Goal: Task Accomplishment & Management: Manage account settings

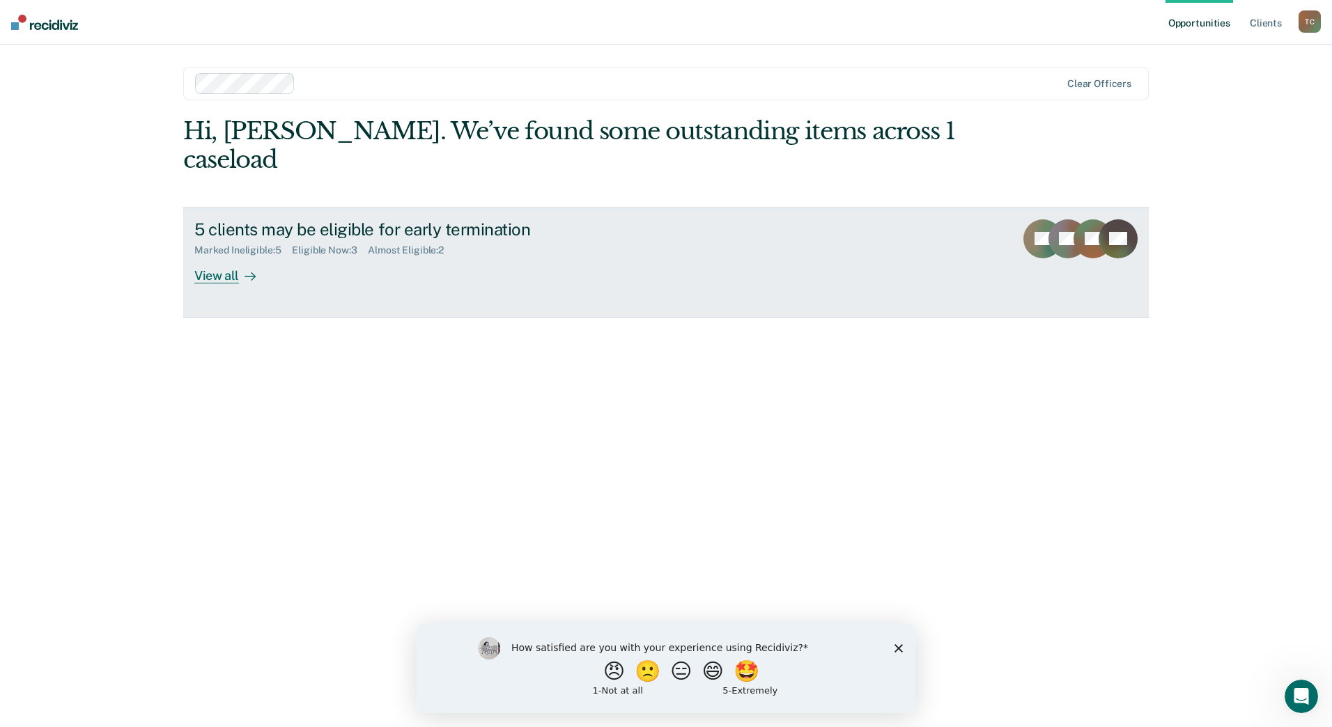
click at [490, 275] on link "5 clients may be eligible for early termination Marked Ineligible : 5 Eligible …" at bounding box center [665, 263] width 965 height 110
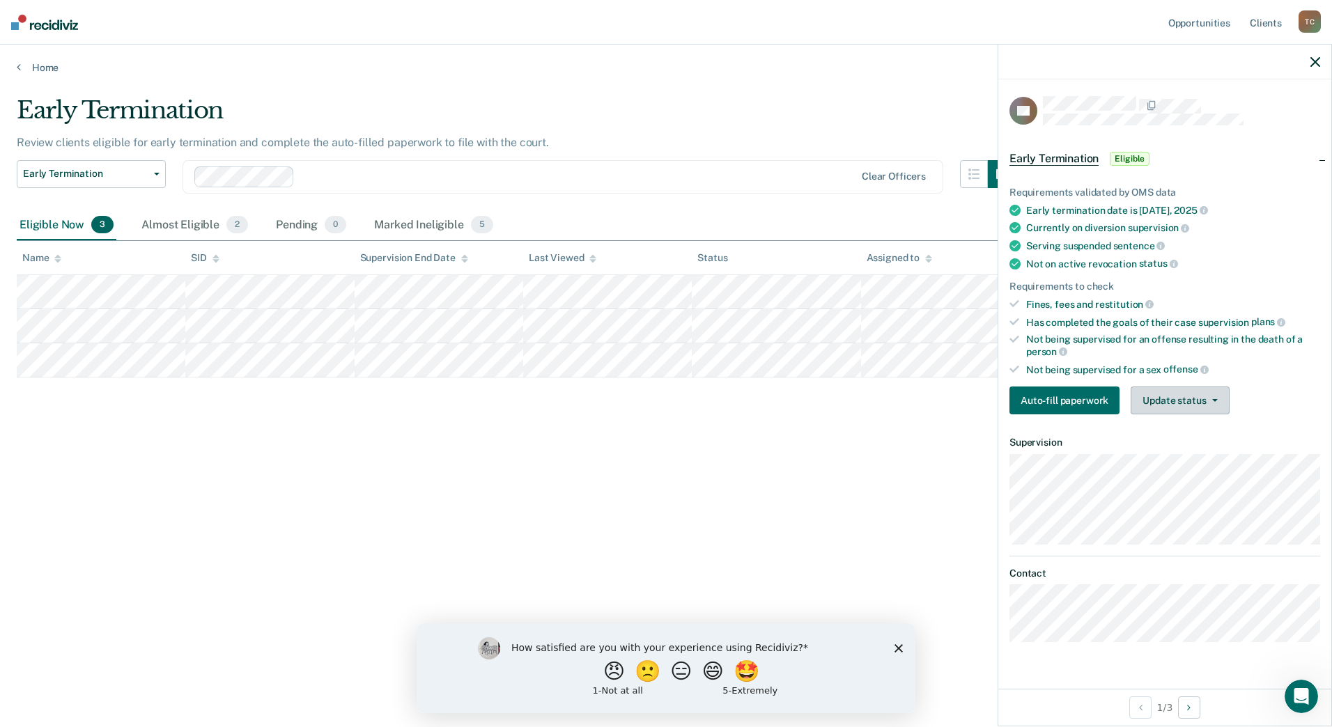
click at [1193, 407] on button "Update status" at bounding box center [1180, 401] width 98 height 28
click at [1194, 456] on button "Mark Ineligible" at bounding box center [1198, 456] width 134 height 22
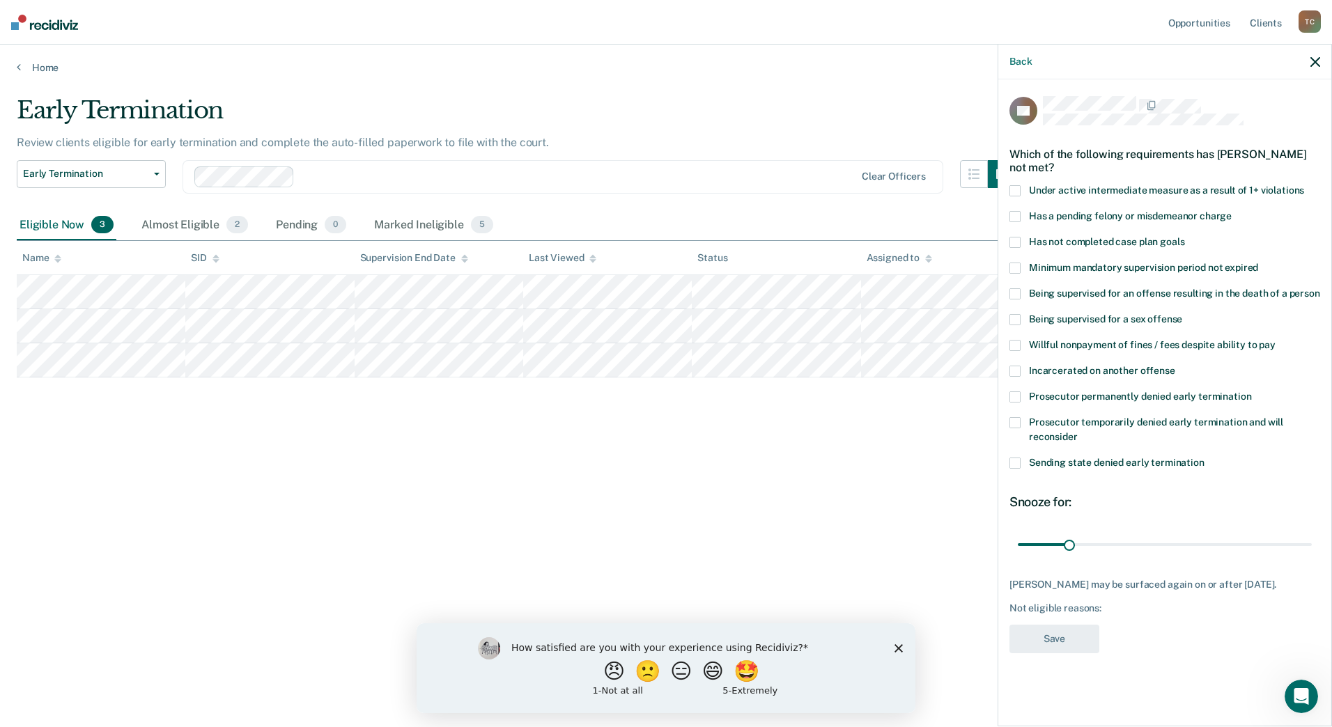
click at [1135, 424] on span "Prosecutor temporarily denied early termination and will reconsider" at bounding box center [1156, 430] width 254 height 26
click at [1078, 432] on input "Prosecutor temporarily denied early termination and will reconsider" at bounding box center [1078, 432] width 0 height 0
drag, startPoint x: 1071, startPoint y: 544, endPoint x: 1199, endPoint y: 535, distance: 129.2
click at [1199, 535] on input "range" at bounding box center [1165, 544] width 294 height 24
type input "114"
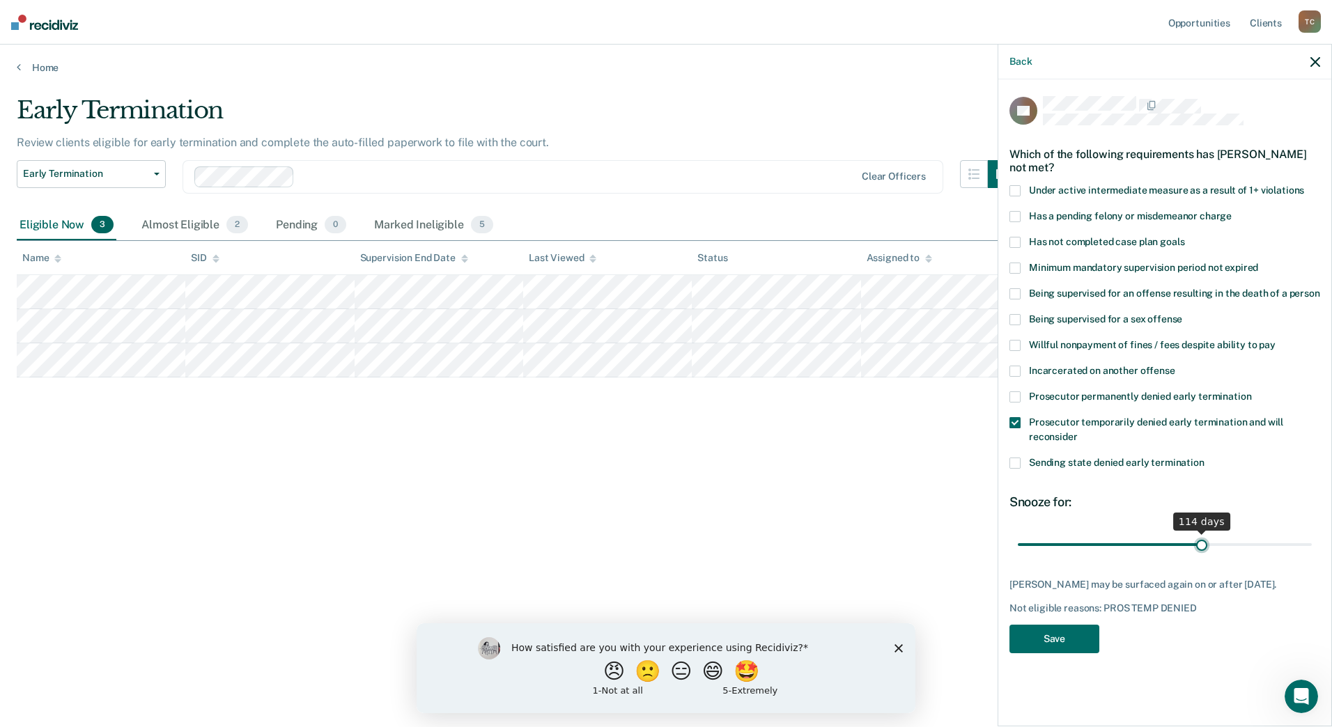
click at [1202, 547] on input "range" at bounding box center [1165, 544] width 294 height 24
click at [1082, 635] on button "Save" at bounding box center [1054, 639] width 90 height 29
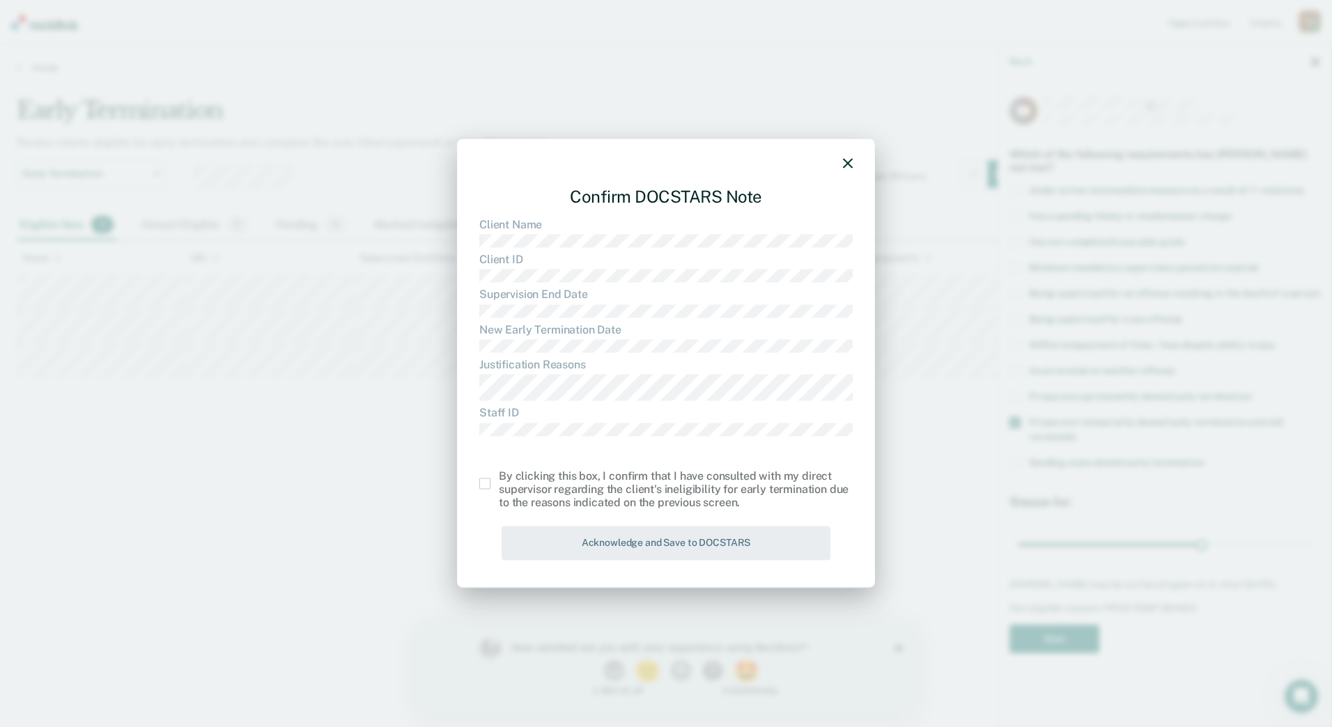
click at [537, 490] on div "By clicking this box, I confirm that I have consulted with my direct supervisor…" at bounding box center [676, 489] width 354 height 40
click at [488, 484] on span at bounding box center [484, 484] width 11 height 11
click at [499, 479] on input "checkbox" at bounding box center [499, 479] width 0 height 0
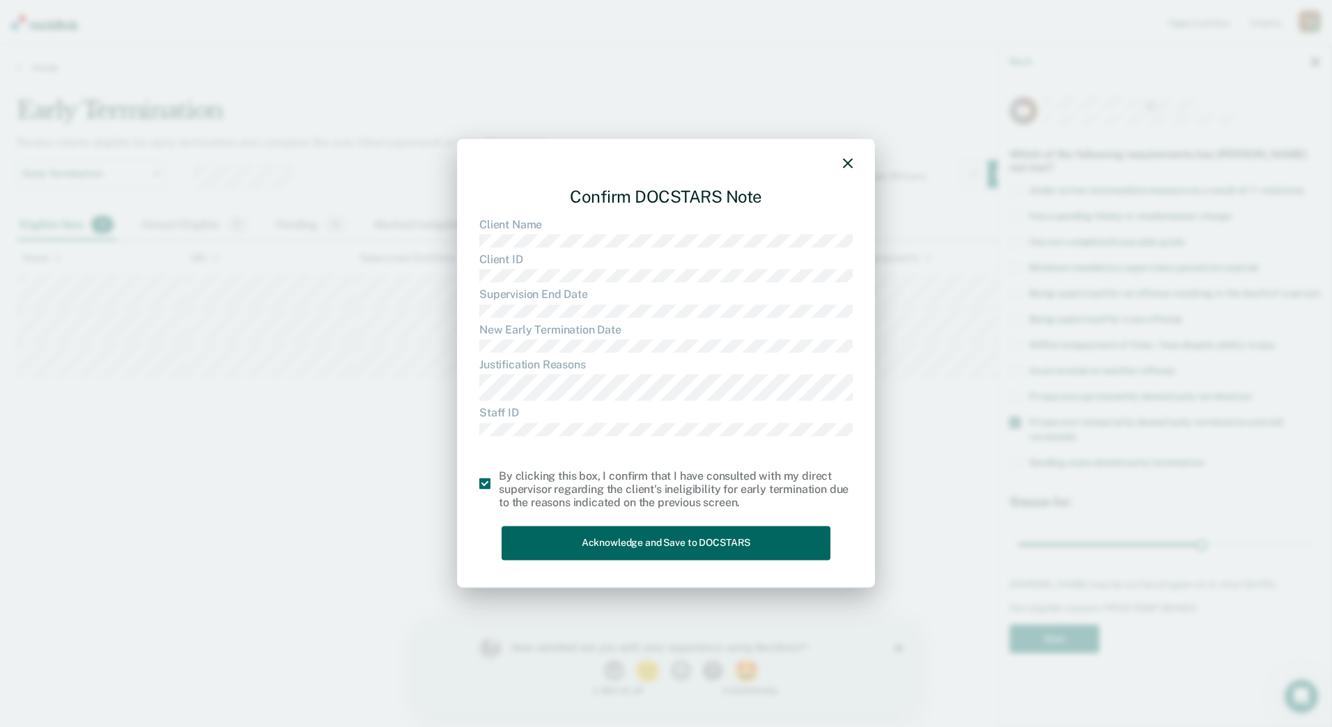
click at [564, 540] on button "Acknowledge and Save to DOCSTARS" at bounding box center [666, 544] width 329 height 34
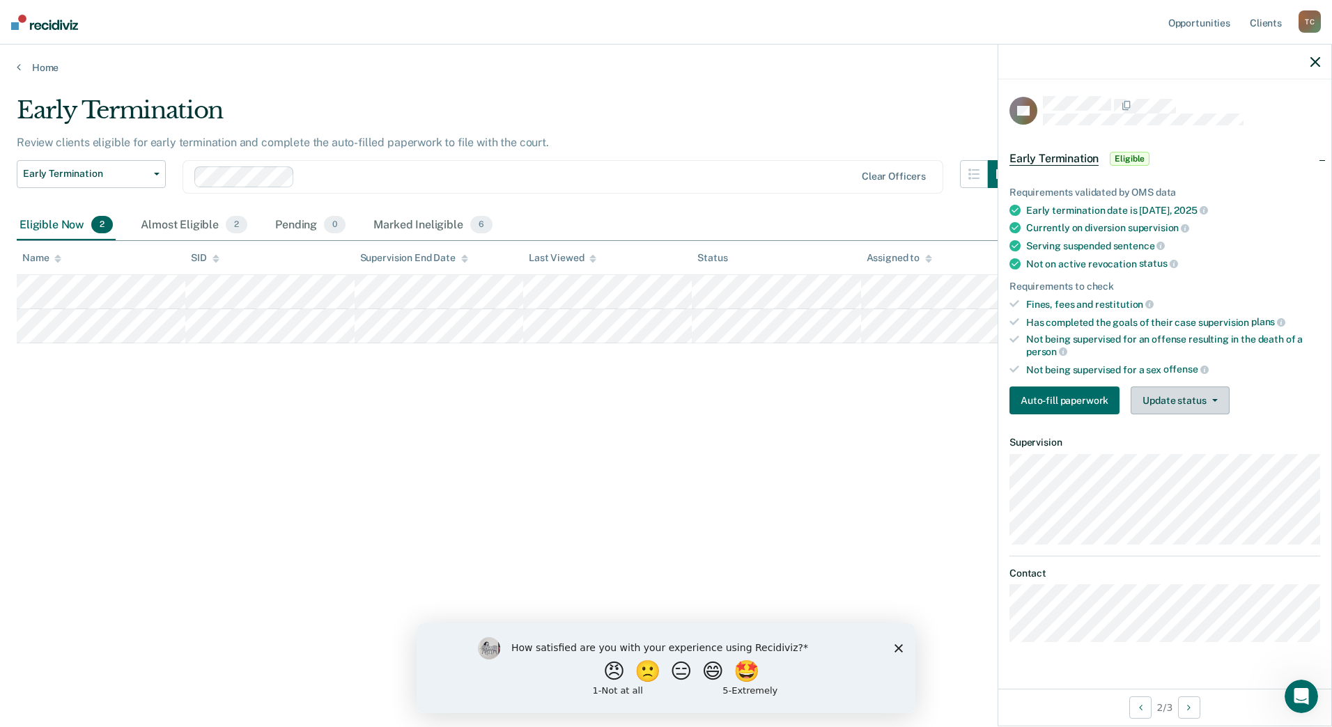
click at [1181, 398] on button "Update status" at bounding box center [1180, 401] width 98 height 28
click at [1184, 458] on button "Mark Ineligible" at bounding box center [1198, 456] width 134 height 22
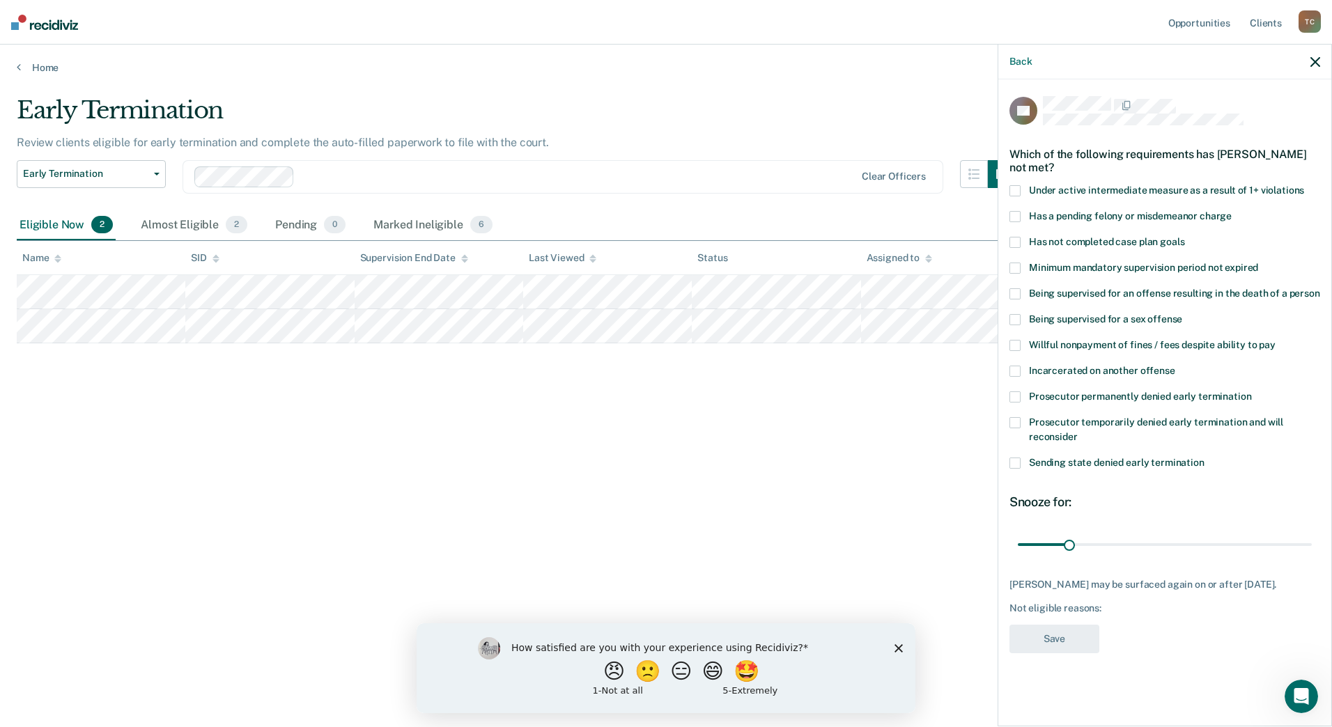
click at [1083, 343] on span "Willful nonpayment of fines / fees despite ability to pay" at bounding box center [1152, 344] width 247 height 11
click at [1275, 340] on input "Willful nonpayment of fines / fees despite ability to pay" at bounding box center [1275, 340] width 0 height 0
drag, startPoint x: 1071, startPoint y: 544, endPoint x: 1163, endPoint y: 547, distance: 92.0
type input "90"
click at [1163, 547] on input "range" at bounding box center [1165, 544] width 294 height 24
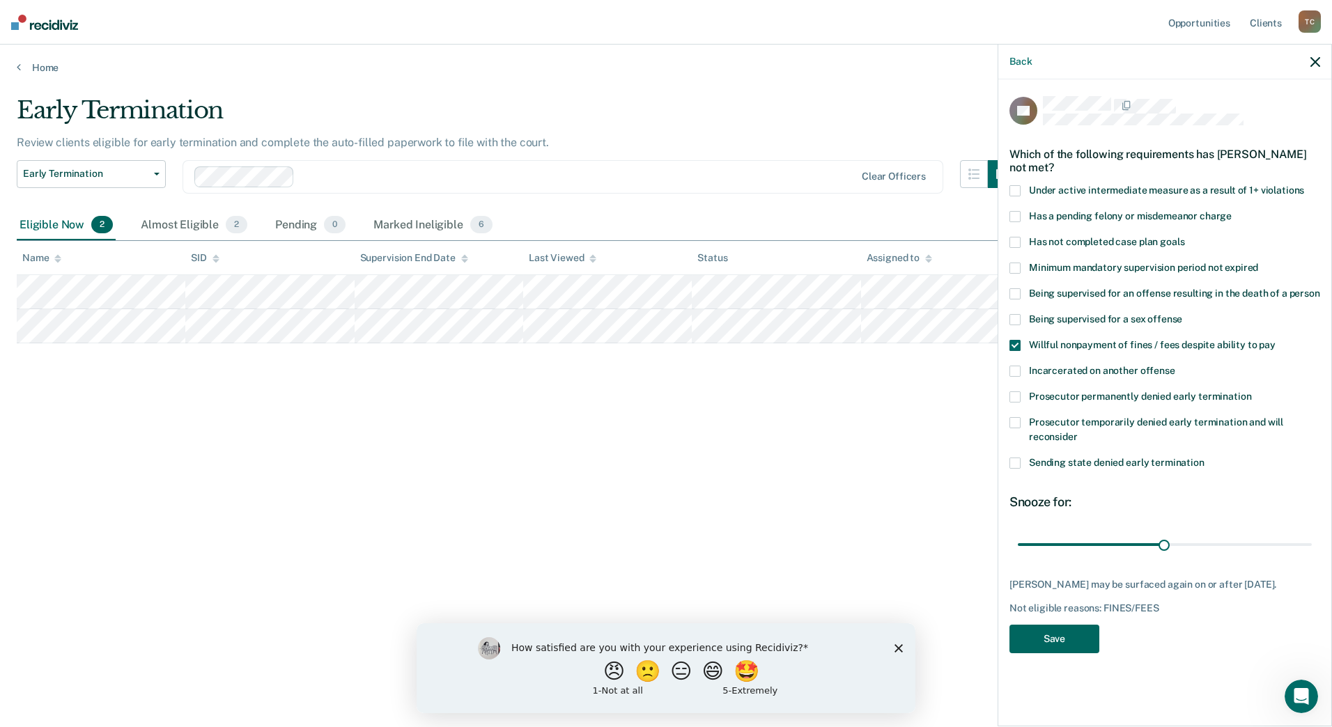
click at [1055, 642] on button "Save" at bounding box center [1054, 639] width 90 height 29
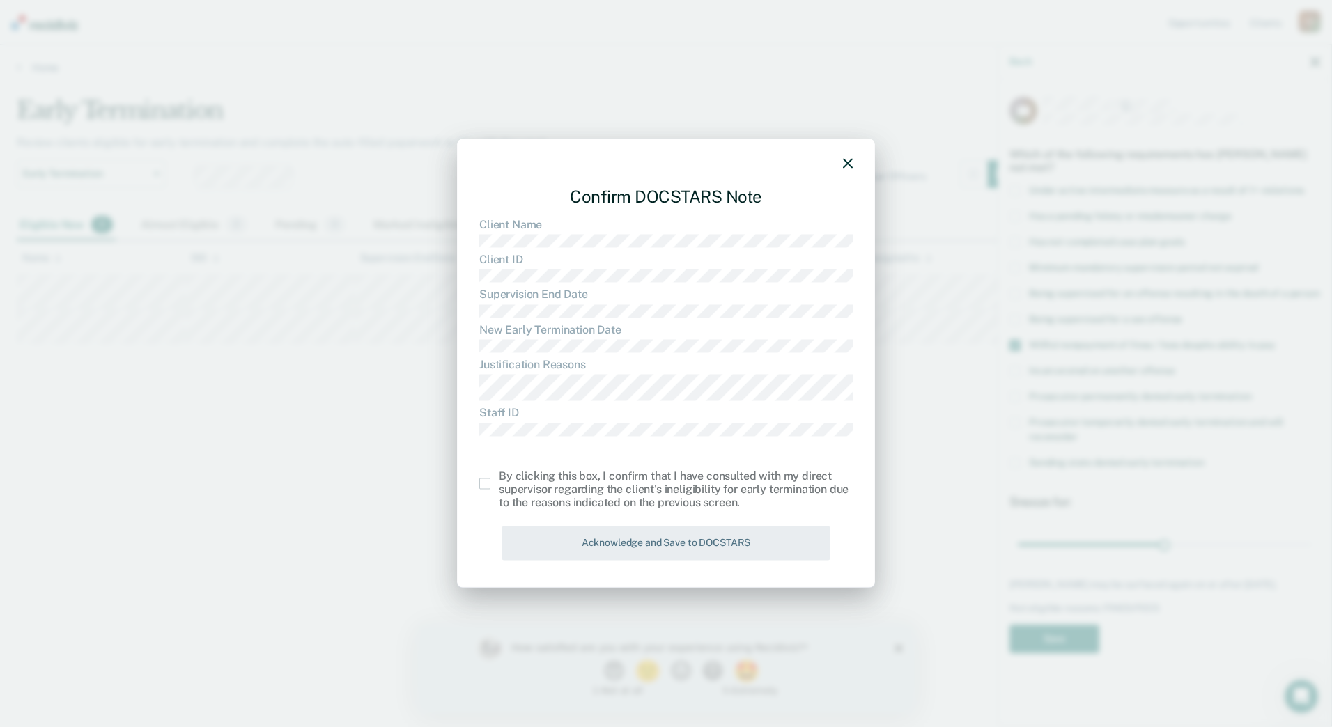
click at [485, 480] on span at bounding box center [484, 484] width 11 height 11
click at [499, 479] on input "checkbox" at bounding box center [499, 479] width 0 height 0
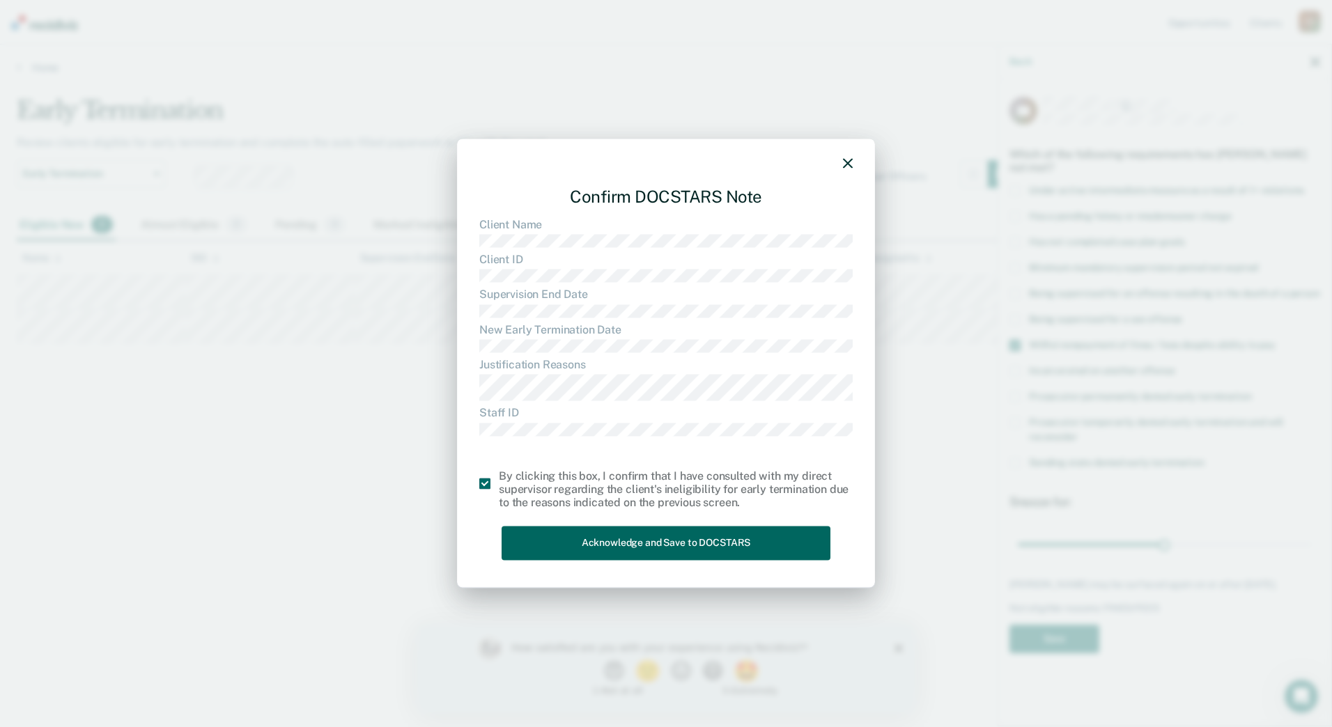
click at [583, 543] on button "Acknowledge and Save to DOCSTARS" at bounding box center [666, 544] width 329 height 34
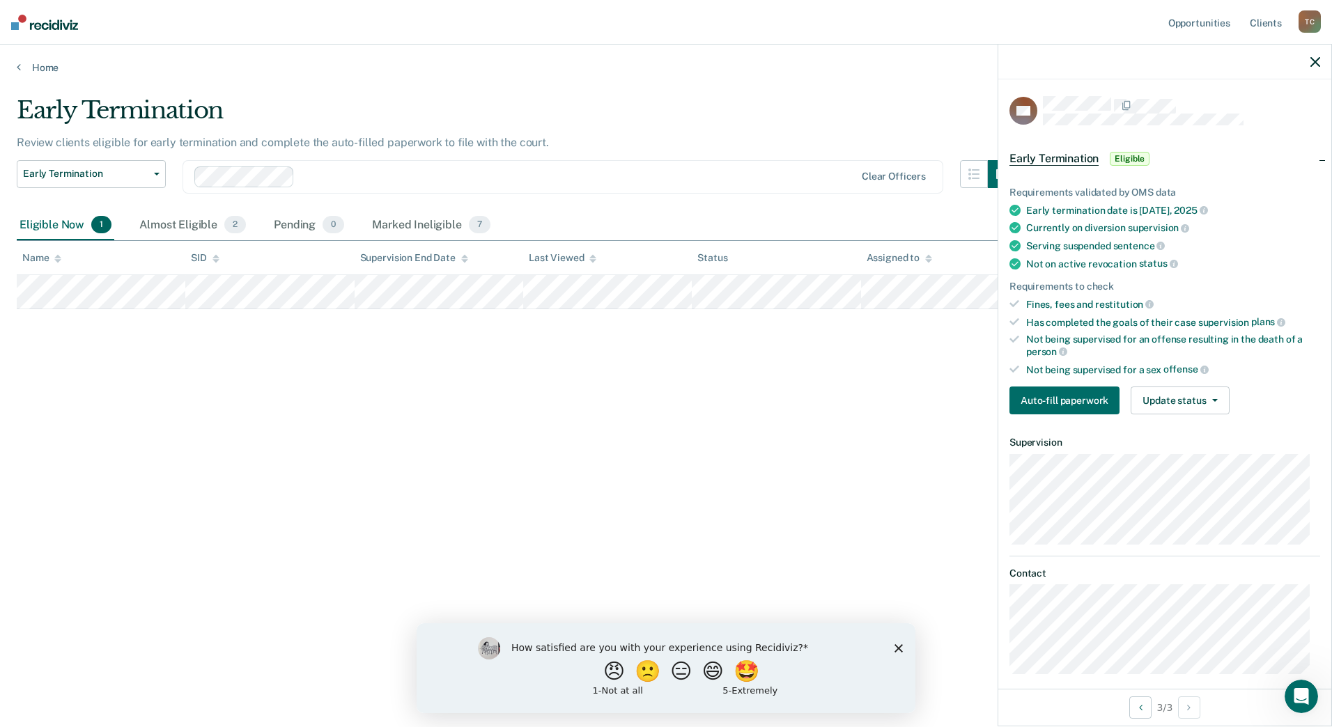
click at [631, 425] on div "Early Termination Review clients eligible for early termination and complete th…" at bounding box center [666, 359] width 1298 height 527
drag, startPoint x: 504, startPoint y: 341, endPoint x: 497, endPoint y: 336, distance: 8.5
click at [504, 341] on div "Early Termination Review clients eligible for early termination and complete th…" at bounding box center [666, 359] width 1298 height 527
click at [196, 233] on div "Almost Eligible 2" at bounding box center [193, 225] width 112 height 31
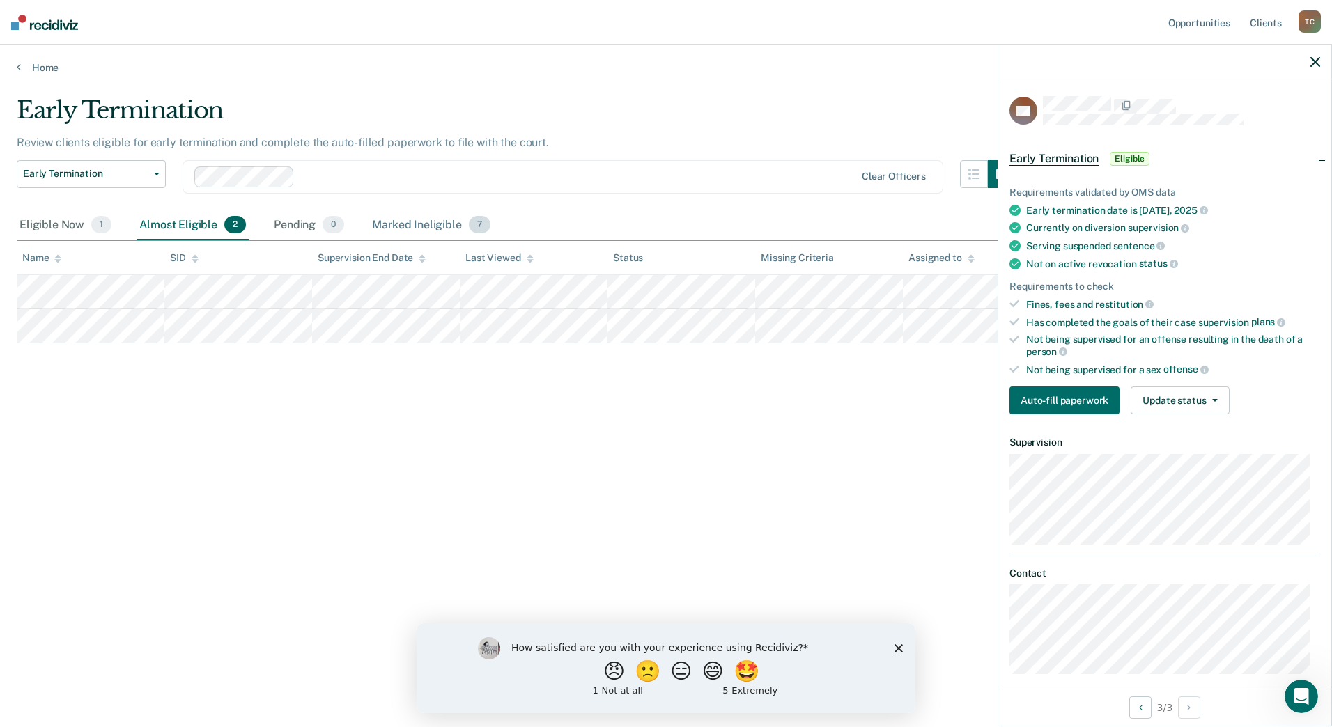
click at [398, 211] on div "Marked Ineligible 7" at bounding box center [431, 225] width 124 height 31
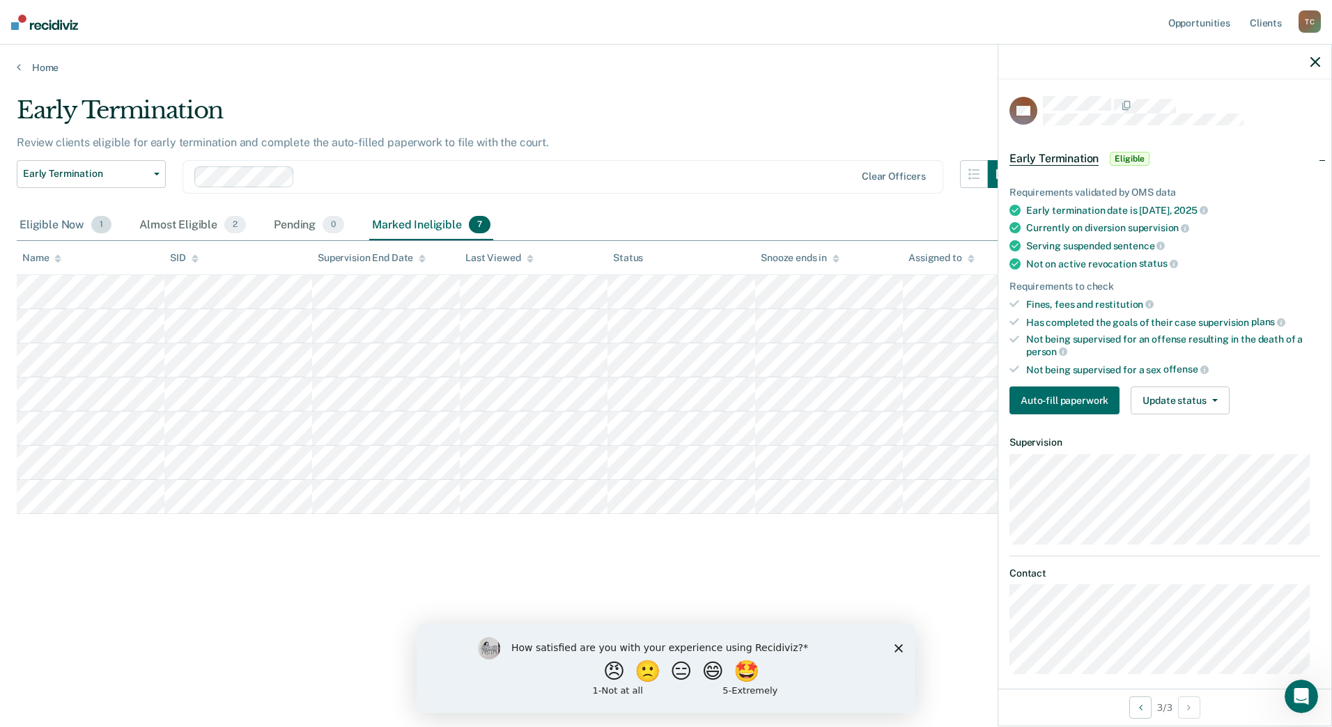
click at [91, 234] on div "Eligible Now 1" at bounding box center [66, 225] width 98 height 31
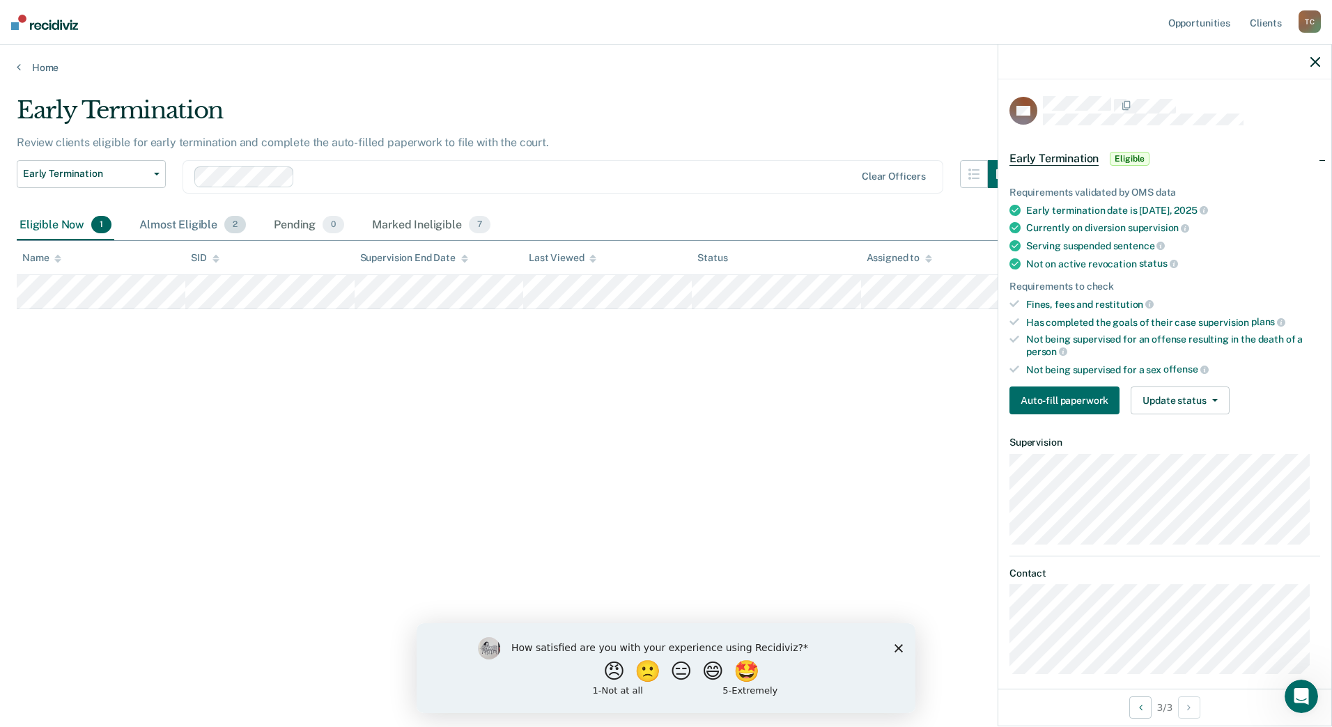
click at [180, 228] on div "Almost Eligible 2" at bounding box center [193, 225] width 112 height 31
